Goal: Information Seeking & Learning: Learn about a topic

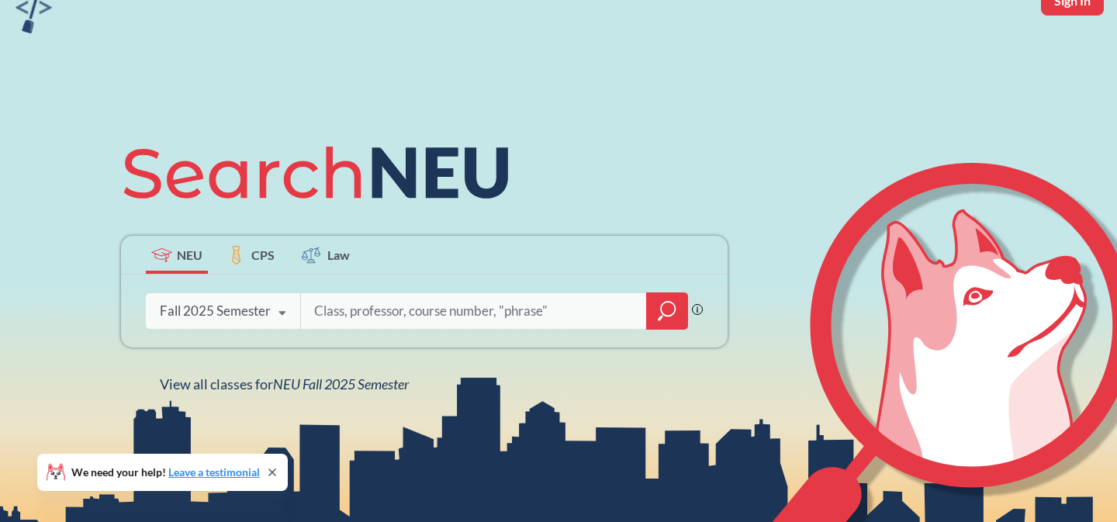
scroll to position [40, 0]
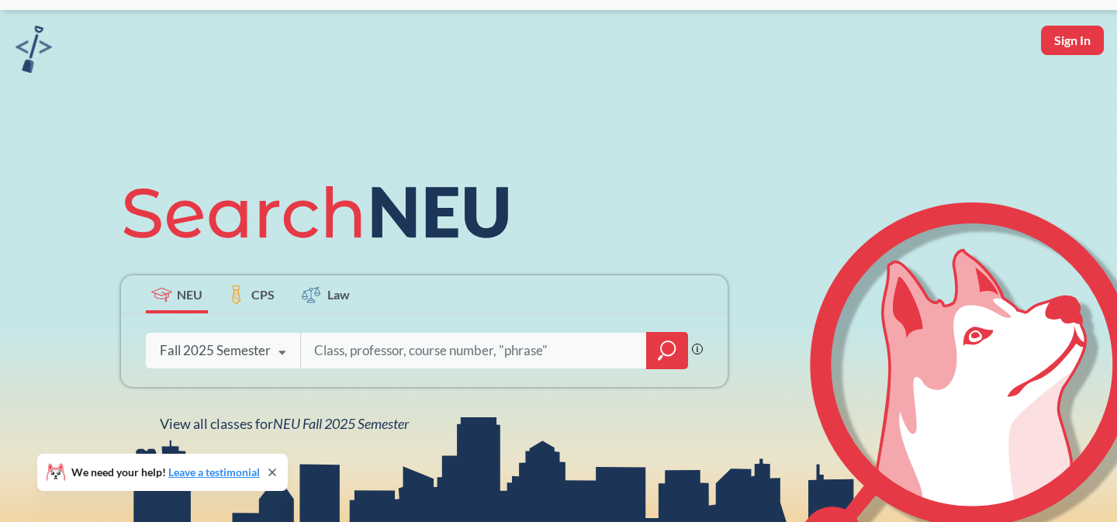
click at [259, 345] on div "Fall 2025 Semester" at bounding box center [215, 350] width 111 height 17
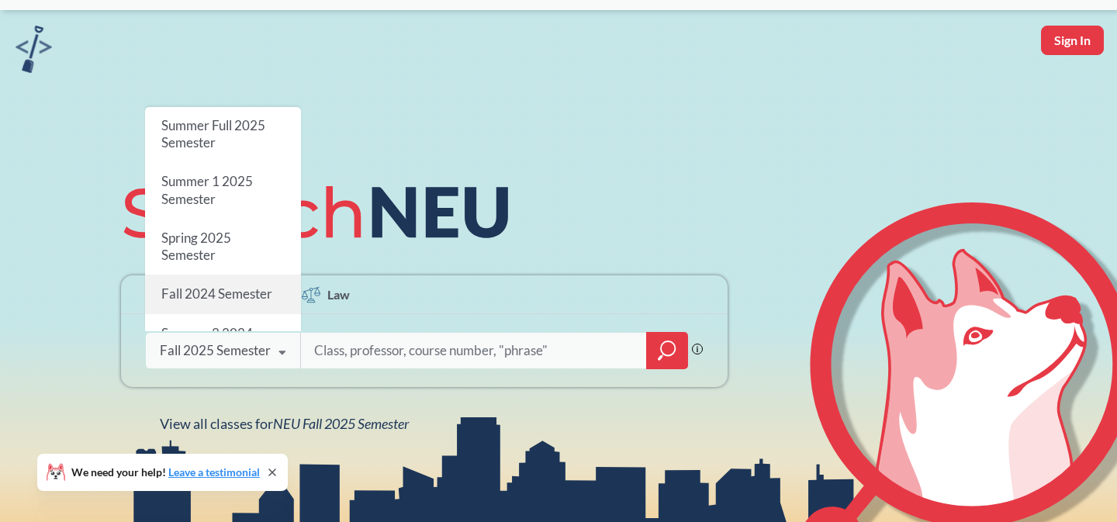
scroll to position [0, 0]
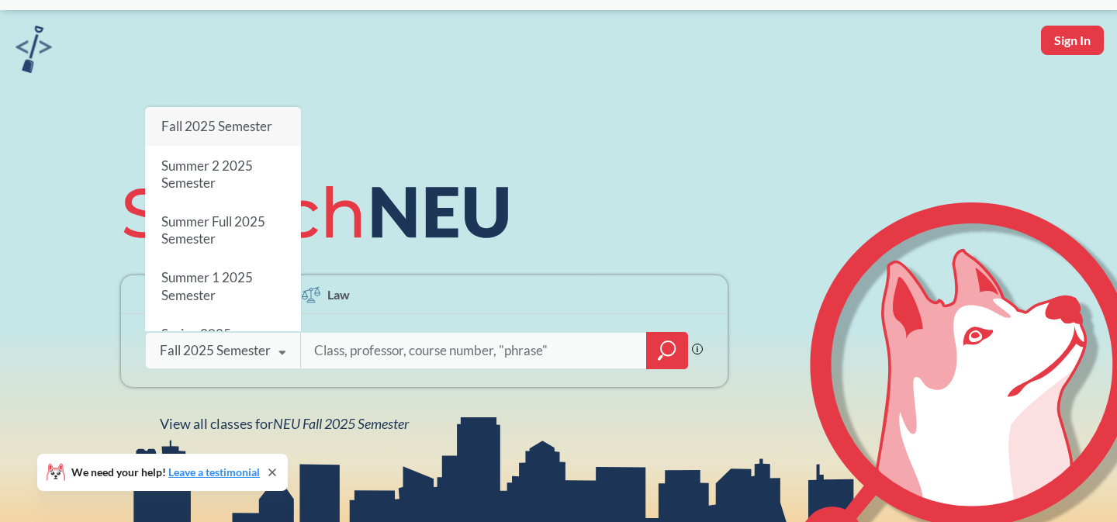
click at [255, 350] on div "Fall 2025 Semester" at bounding box center [215, 350] width 111 height 17
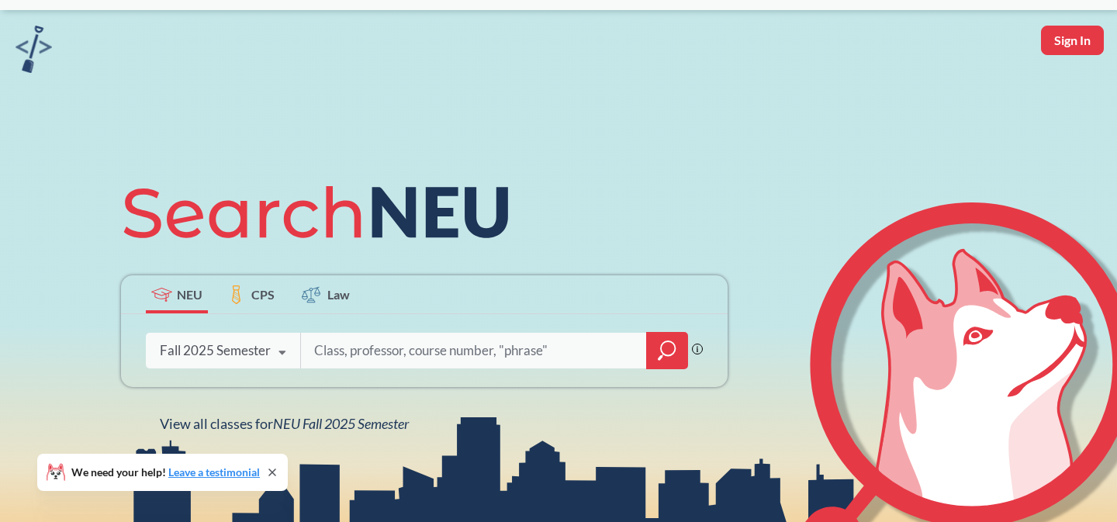
click at [355, 348] on input "search" at bounding box center [474, 350] width 323 height 33
type input "music"
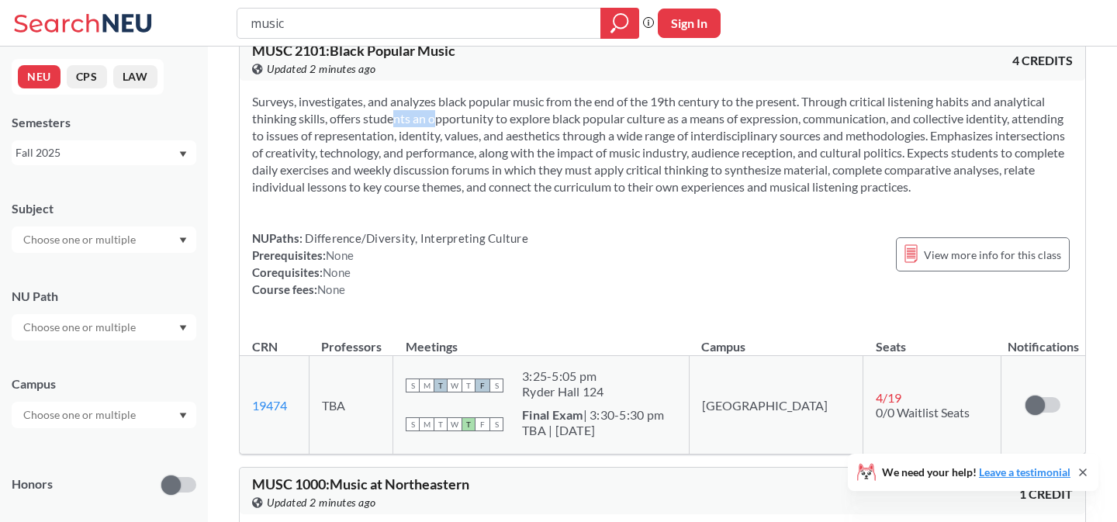
scroll to position [1475, 0]
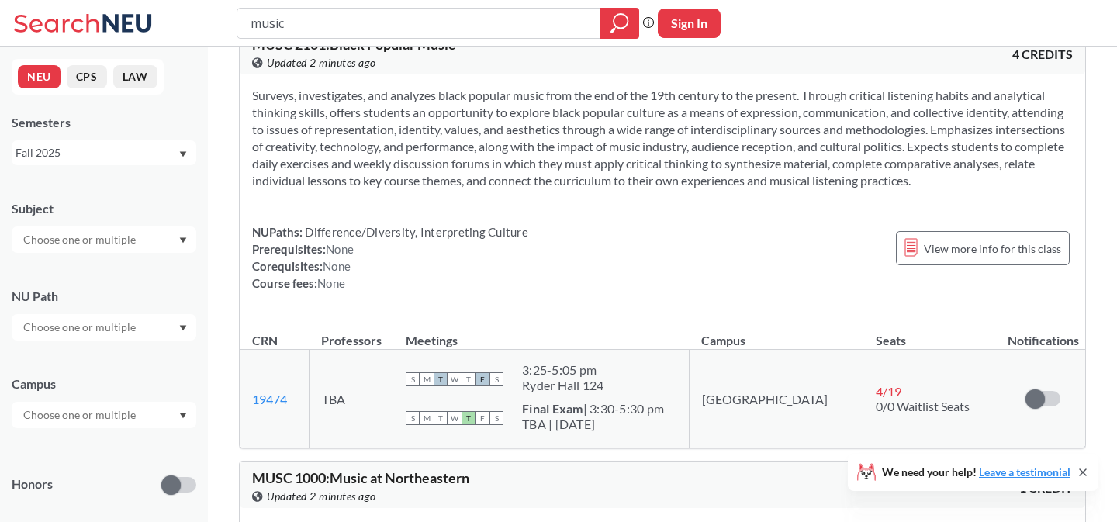
click at [330, 189] on section "Surveys, investigates, and analyzes black popular music from the end of the 19t…" at bounding box center [662, 138] width 821 height 102
click at [910, 257] on icon at bounding box center [911, 247] width 13 height 19
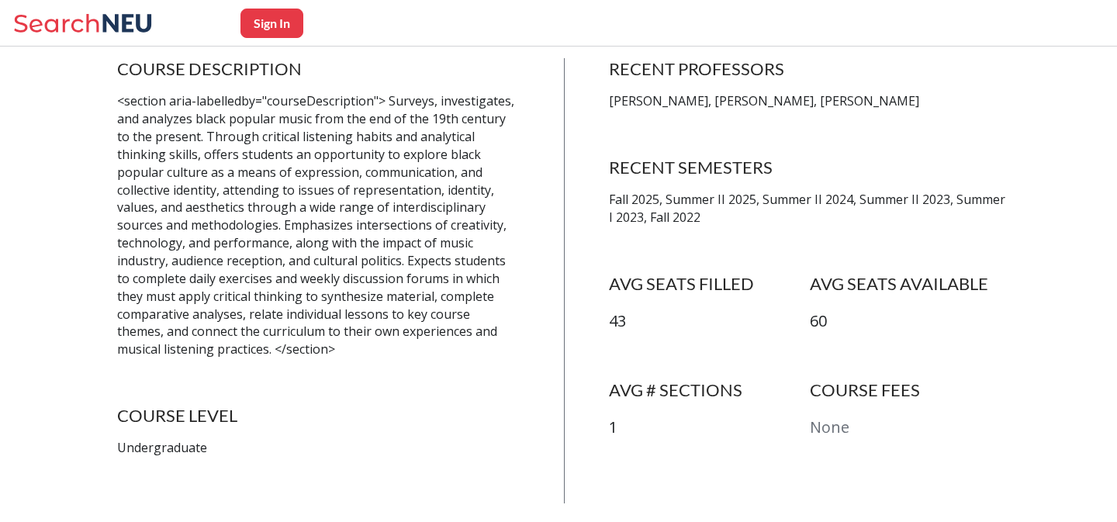
scroll to position [303, 0]
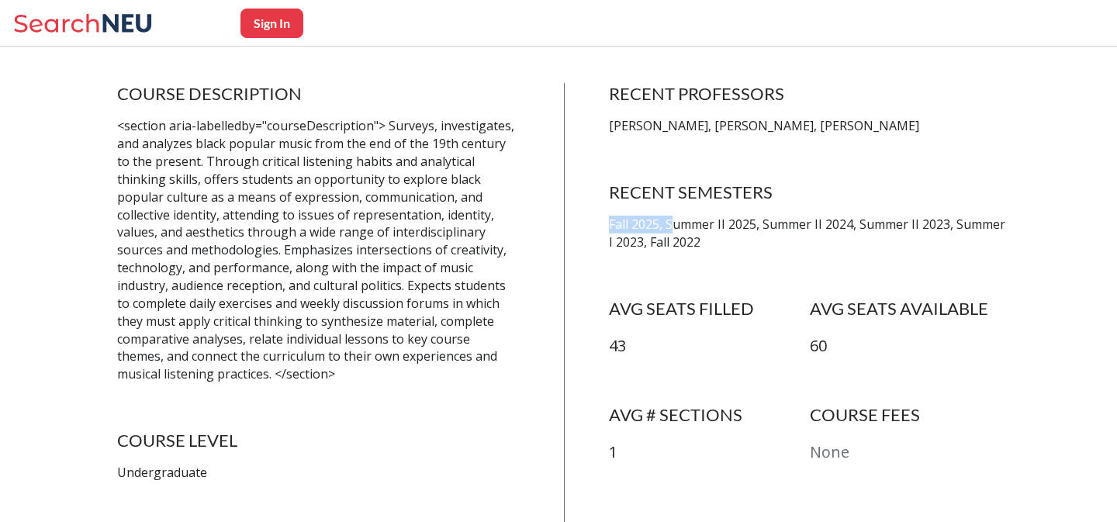
drag, startPoint x: 671, startPoint y: 227, endPoint x: 587, endPoint y: 224, distance: 84.6
click at [587, 224] on div "COURSE DESCRIPTION <section aria-labelledby="courseDescription"> Surveys, inves…" at bounding box center [564, 305] width 894 height 445
click at [620, 211] on div "RECENT SEMESTERS Fall 2025, Summer II 2025, Summer II 2024, Summer II 2023, Sum…" at bounding box center [810, 217] width 402 height 70
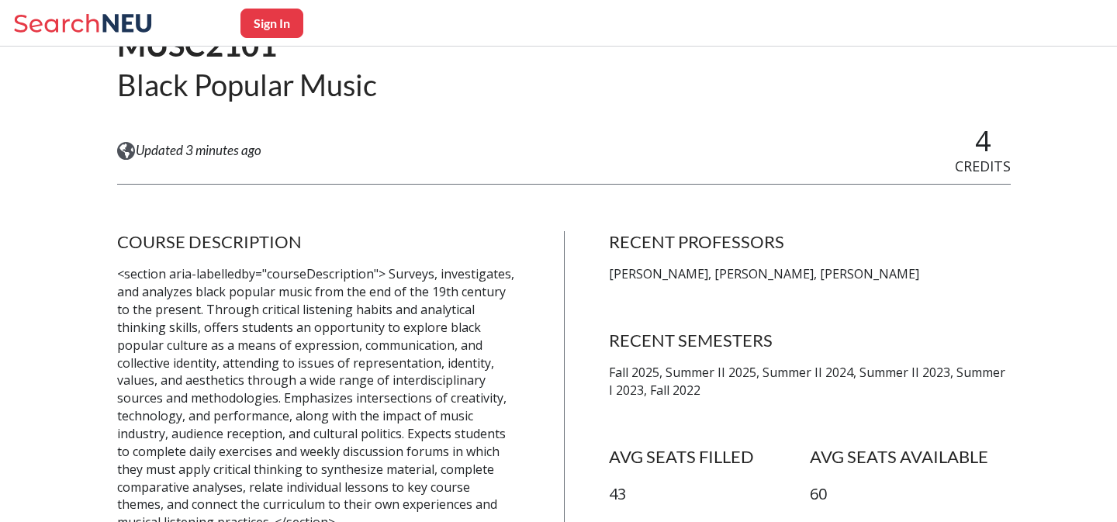
scroll to position [57, 0]
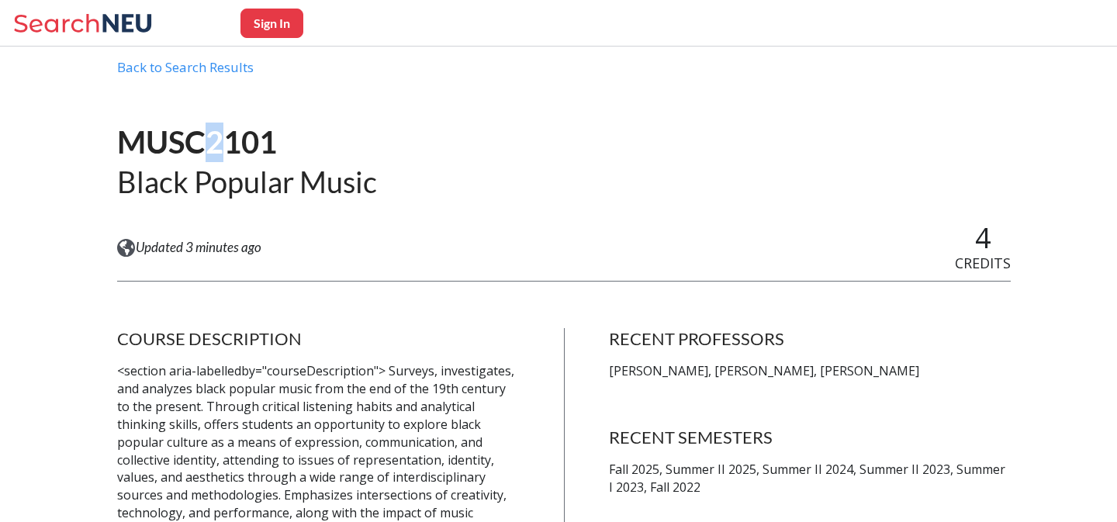
drag, startPoint x: 208, startPoint y: 150, endPoint x: 226, endPoint y: 150, distance: 17.8
click at [226, 150] on h1 "MUSC2101" at bounding box center [247, 143] width 260 height 40
click at [206, 62] on div "Back to Search Results" at bounding box center [564, 73] width 894 height 29
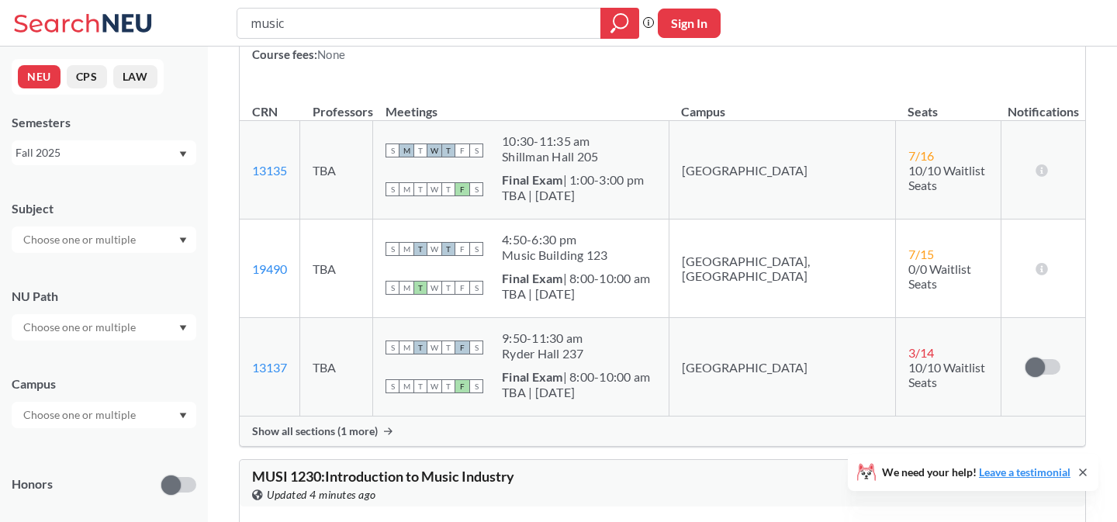
scroll to position [6870, 0]
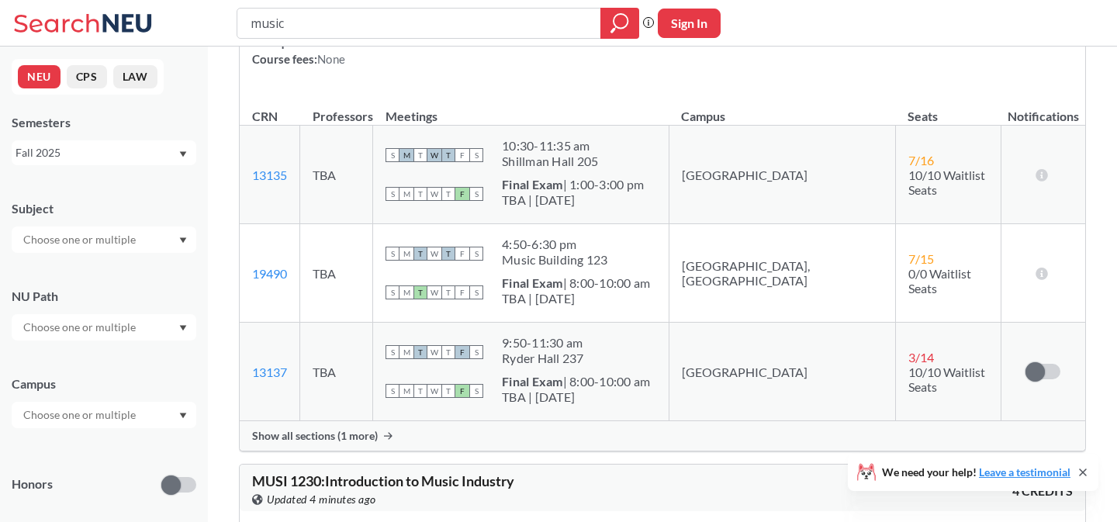
click at [315, 443] on span "Show all sections (1 more)" at bounding box center [315, 436] width 126 height 14
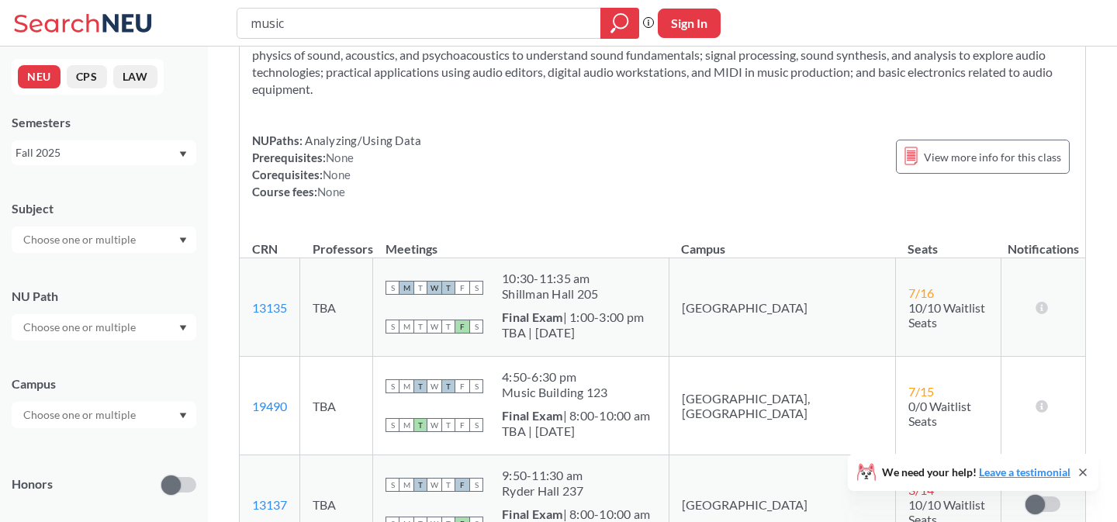
scroll to position [6719, 0]
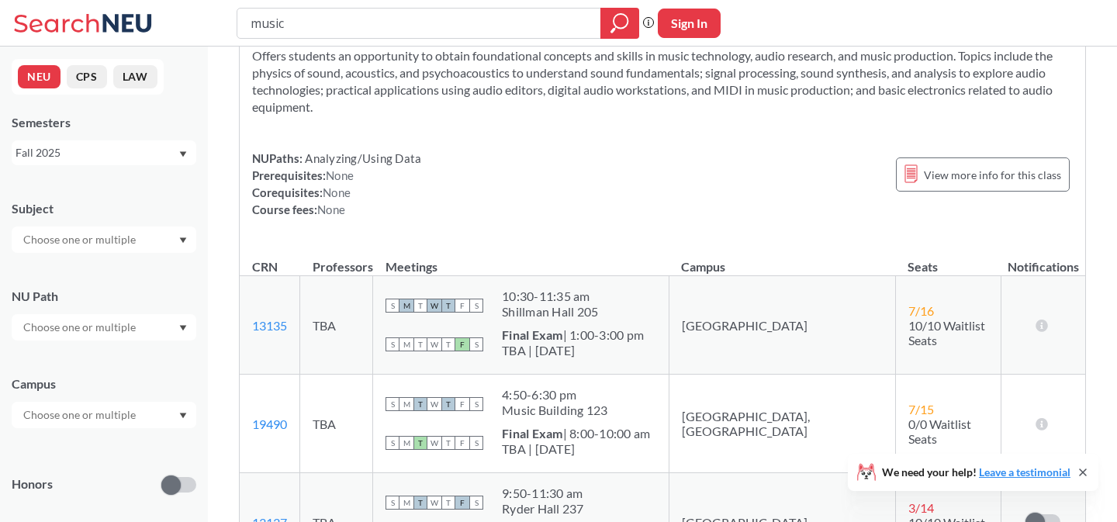
drag, startPoint x: 422, startPoint y: 199, endPoint x: 271, endPoint y: 197, distance: 151.3
click at [271, 197] on div "Offers students an opportunity to obtain foundational concepts and skills in mu…" at bounding box center [663, 139] width 846 height 208
drag, startPoint x: 254, startPoint y: 206, endPoint x: 410, endPoint y: 206, distance: 156.0
click at [410, 206] on div "NUPaths: Analyzing/Using Data Prerequisites: None Corequisites: None Course fee…" at bounding box center [336, 184] width 169 height 68
drag, startPoint x: 361, startPoint y: 223, endPoint x: 265, endPoint y: 223, distance: 96.2
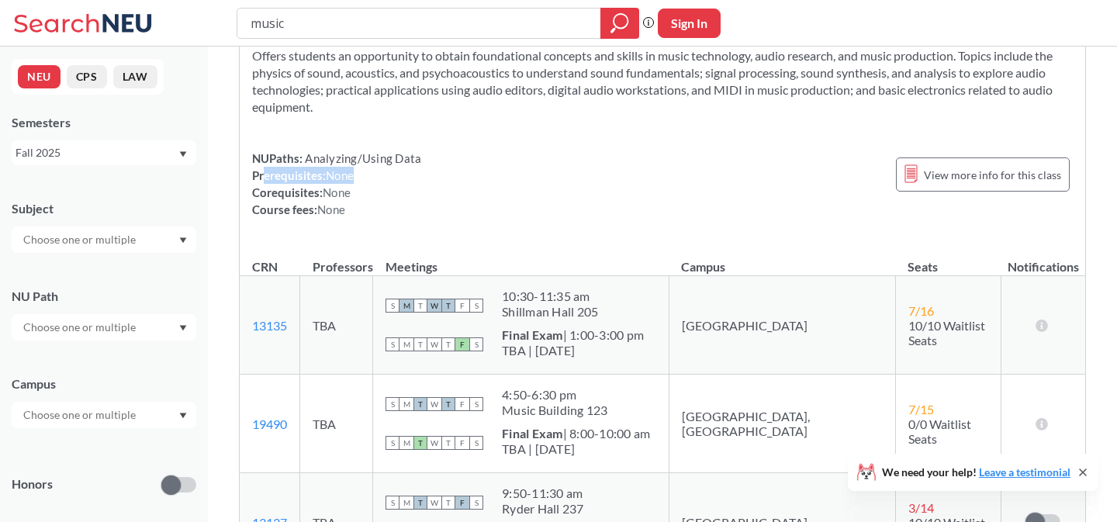
click at [265, 218] on div "NUPaths: Analyzing/Using Data Prerequisites: None Corequisites: None Course fee…" at bounding box center [336, 184] width 169 height 68
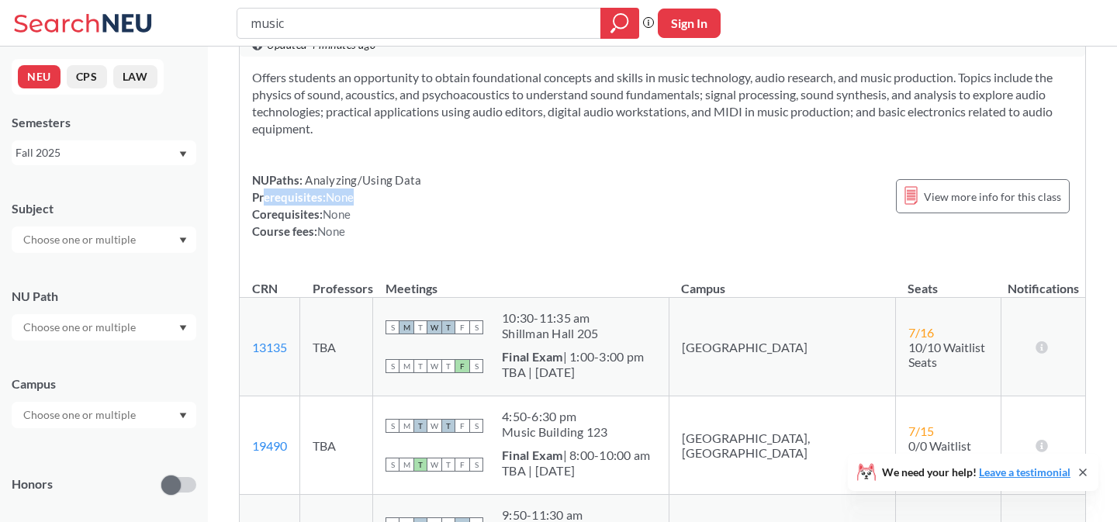
scroll to position [6694, 0]
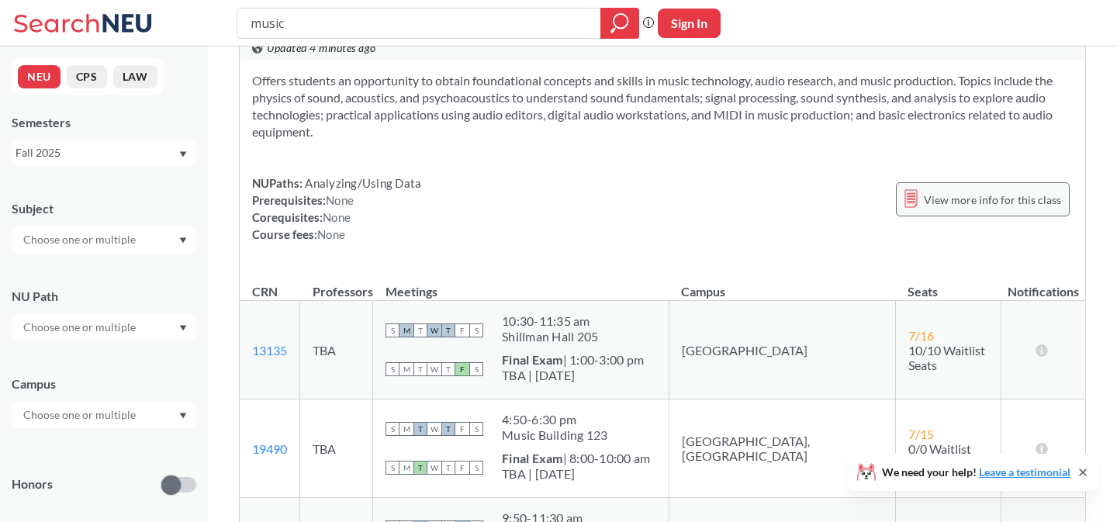
click at [938, 209] on span "View more info for this class" at bounding box center [992, 199] width 137 height 19
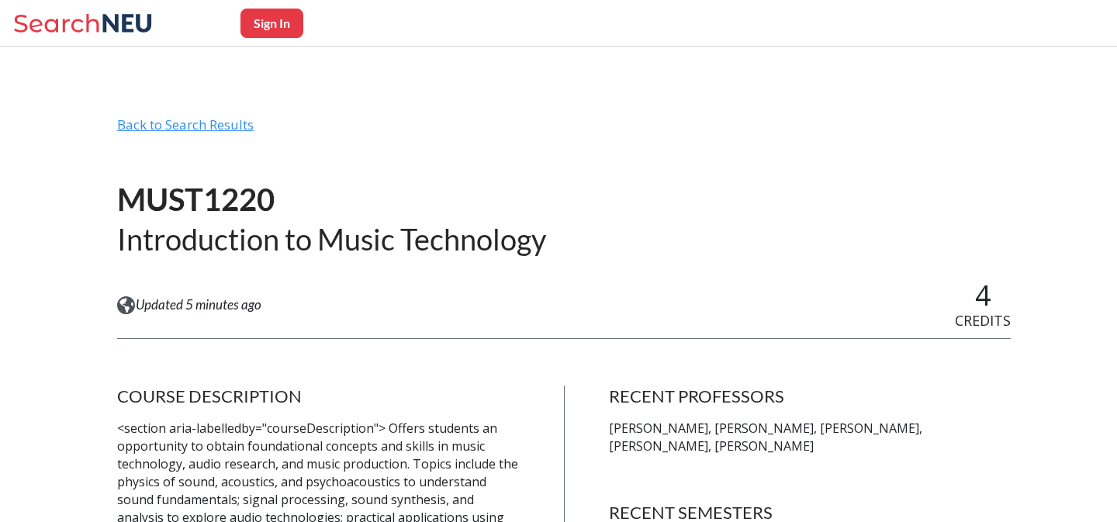
click at [166, 119] on div "Back to Search Results" at bounding box center [564, 130] width 894 height 29
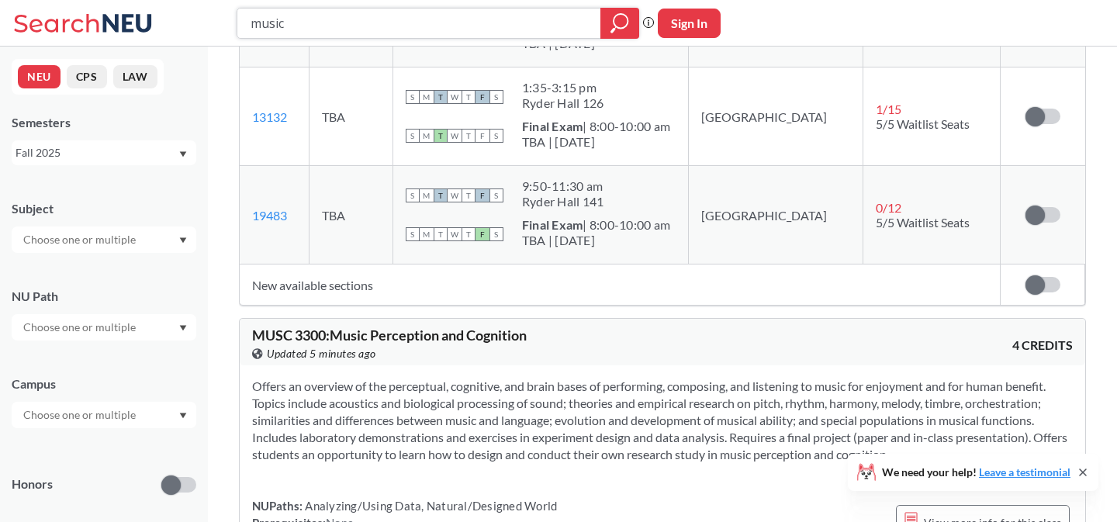
scroll to position [7881, 0]
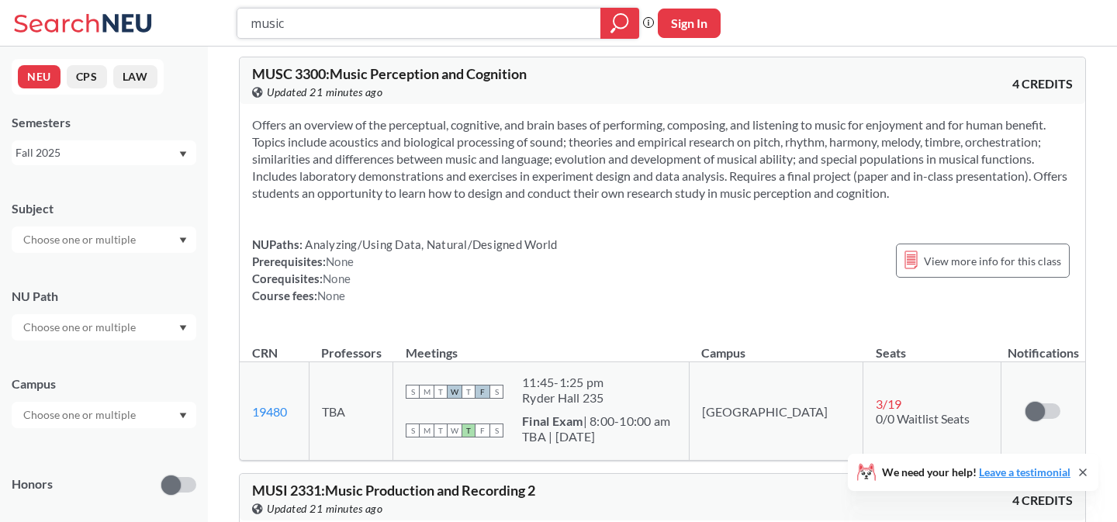
drag, startPoint x: 405, startPoint y: 35, endPoint x: 170, endPoint y: 35, distance: 235.1
click at [170, 35] on div "music Phrase search guarantees the exact search appears in the results. Ex. If …" at bounding box center [558, 23] width 1117 height 47
type input "m"
type input "jazz"
